Goal: Find specific page/section: Find specific page/section

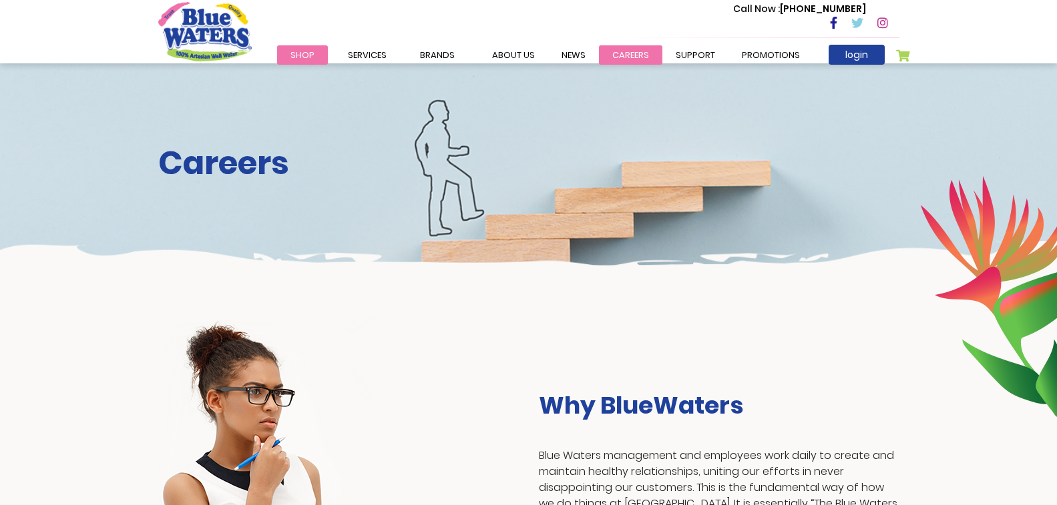
click at [625, 55] on link "careers" at bounding box center [630, 54] width 63 height 19
click at [685, 54] on link "support" at bounding box center [695, 54] width 66 height 19
